Goal: Task Accomplishment & Management: Complete application form

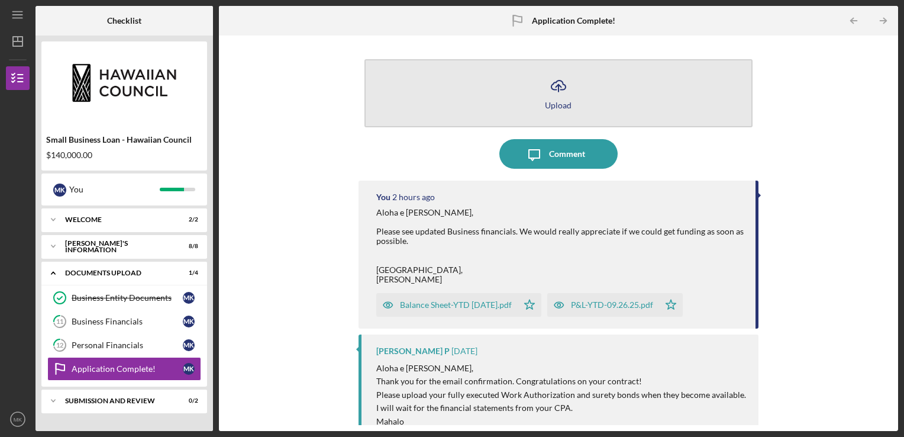
click at [502, 102] on button "Icon/Upload Upload" at bounding box center [558, 93] width 389 height 68
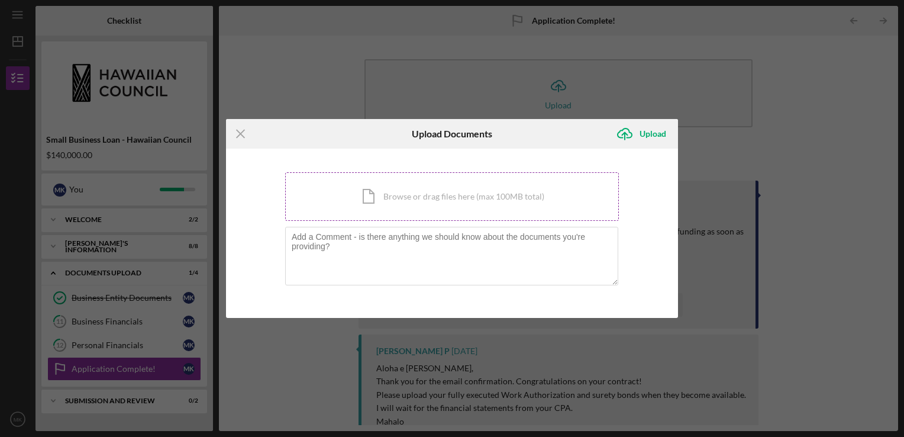
click at [400, 196] on div "Icon/Document Browse or drag files here (max 100MB total) Tap to choose files o…" at bounding box center [452, 196] width 334 height 49
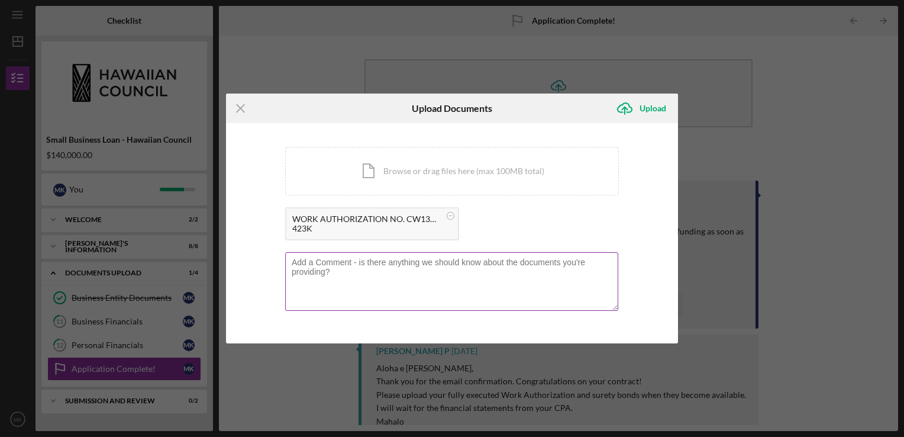
click at [407, 272] on textarea at bounding box center [451, 281] width 333 height 58
click at [289, 262] on textarea "Please see Work Authorization! hopefully this will speed things up a little" at bounding box center [451, 281] width 333 height 58
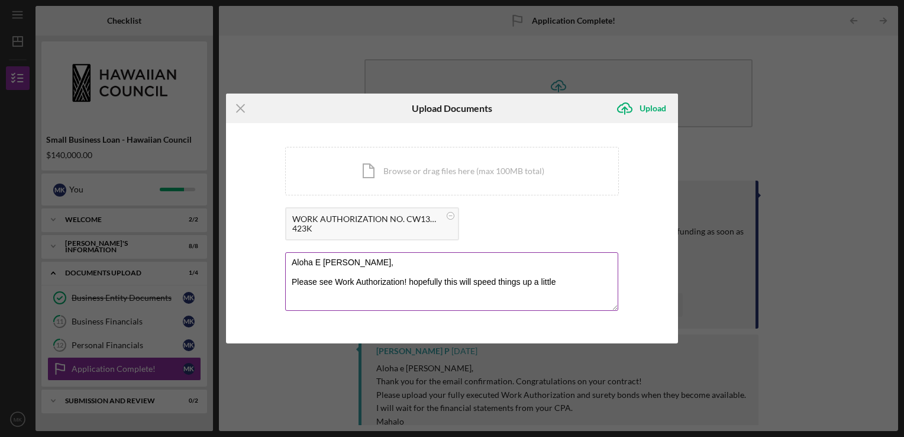
click at [555, 281] on textarea "Aloha E [PERSON_NAME], Please see Work Authorization! hopefully this will speed…" at bounding box center [451, 281] width 333 height 58
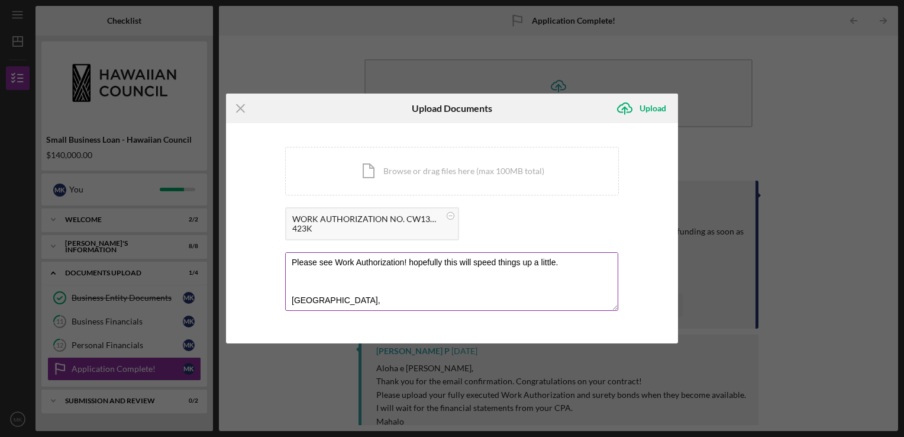
scroll to position [28, 0]
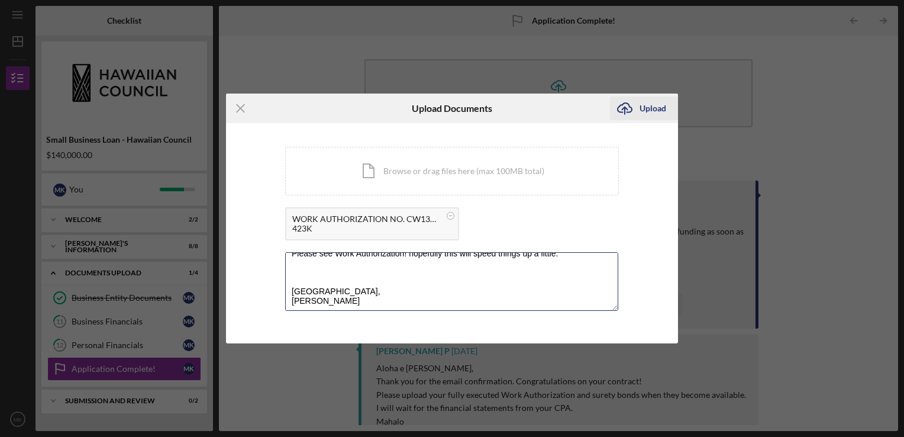
type textarea "Aloha E [PERSON_NAME], Please see Work Authorization! hopefully this will speed…"
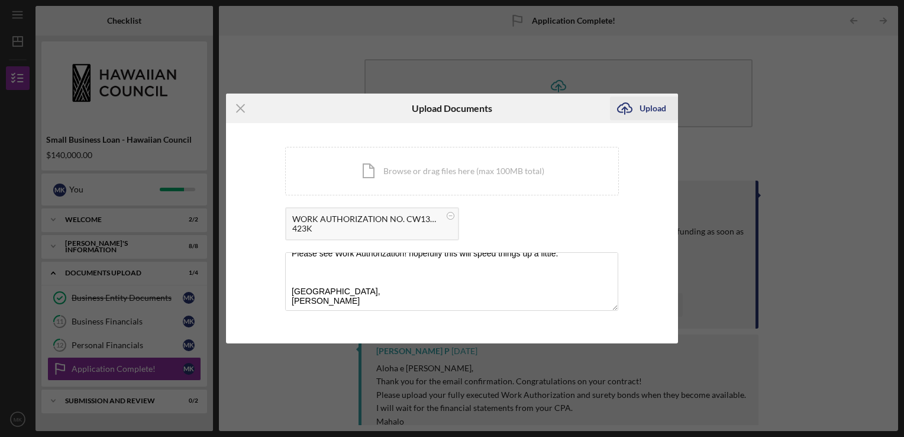
click at [648, 104] on div "Upload" at bounding box center [652, 108] width 27 height 24
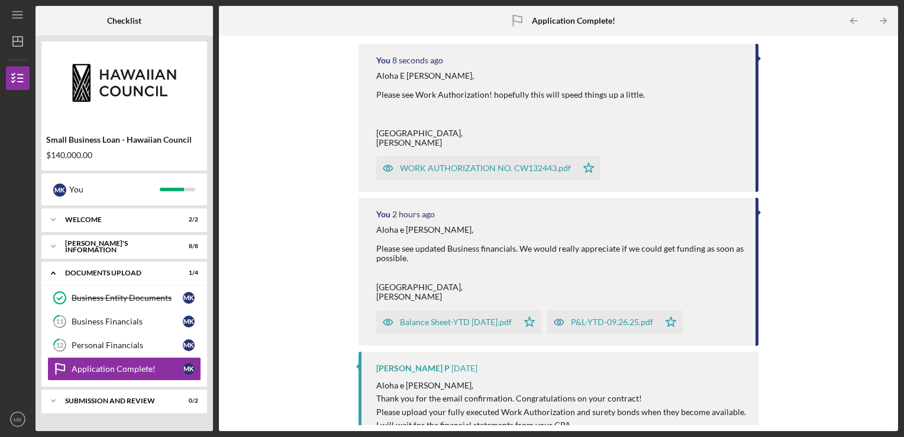
scroll to position [59, 0]
